Goal: Task Accomplishment & Management: Manage account settings

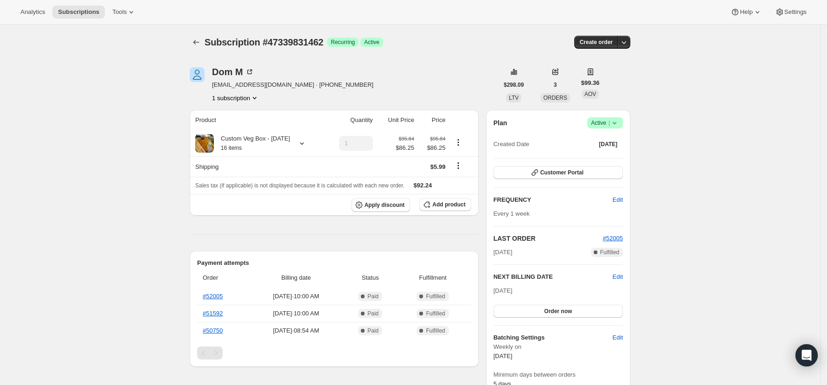
click at [623, 122] on span "Success Active |" at bounding box center [605, 122] width 36 height 11
click at [612, 154] on span "Cancel subscription" at bounding box center [609, 157] width 52 height 7
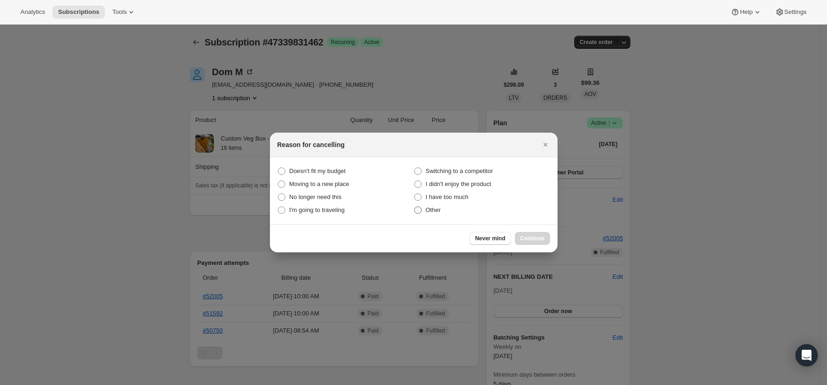
click at [424, 206] on label "Other" at bounding box center [482, 210] width 136 height 13
click at [415, 206] on input "Other" at bounding box center [414, 206] width 0 height 0
radio input "true"
click at [540, 236] on span "Continue" at bounding box center [533, 238] width 24 height 7
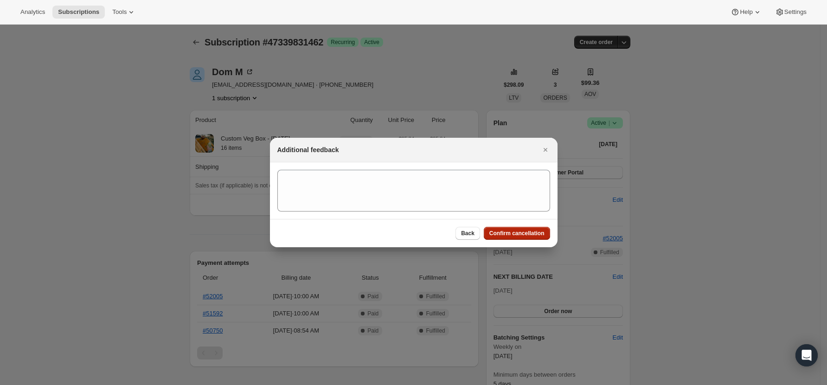
click at [522, 231] on span "Confirm cancellation" at bounding box center [517, 233] width 55 height 7
